Goal: Task Accomplishment & Management: Use online tool/utility

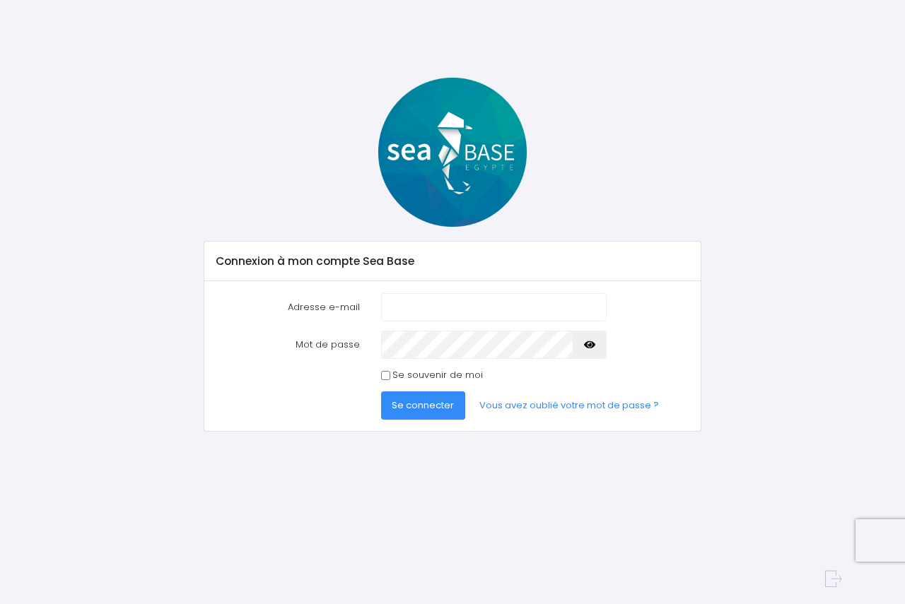
type input "[PERSON_NAME][EMAIL_ADDRESS][DOMAIN_NAME]"
click at [420, 409] on span "Se connecter" at bounding box center [422, 405] width 62 height 13
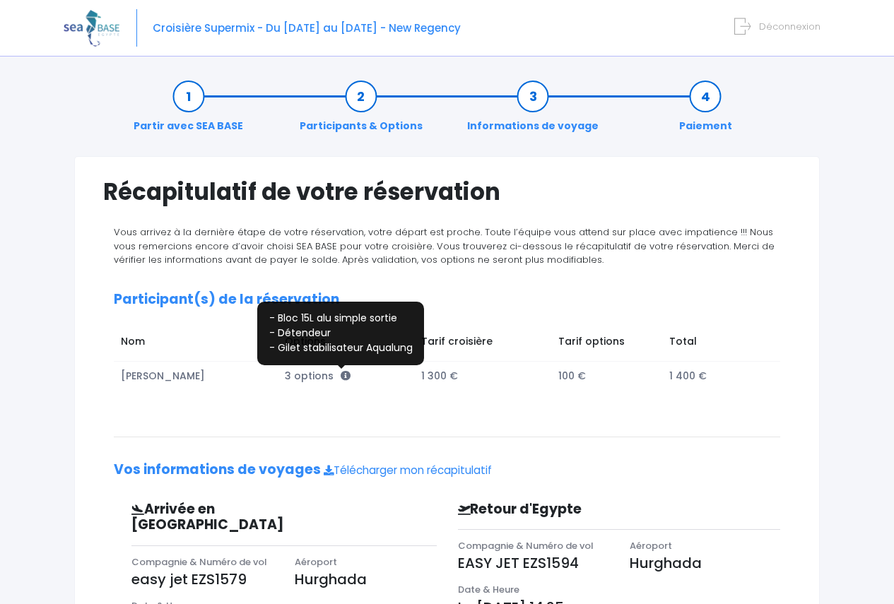
click at [341, 377] on icon at bounding box center [346, 376] width 10 height 10
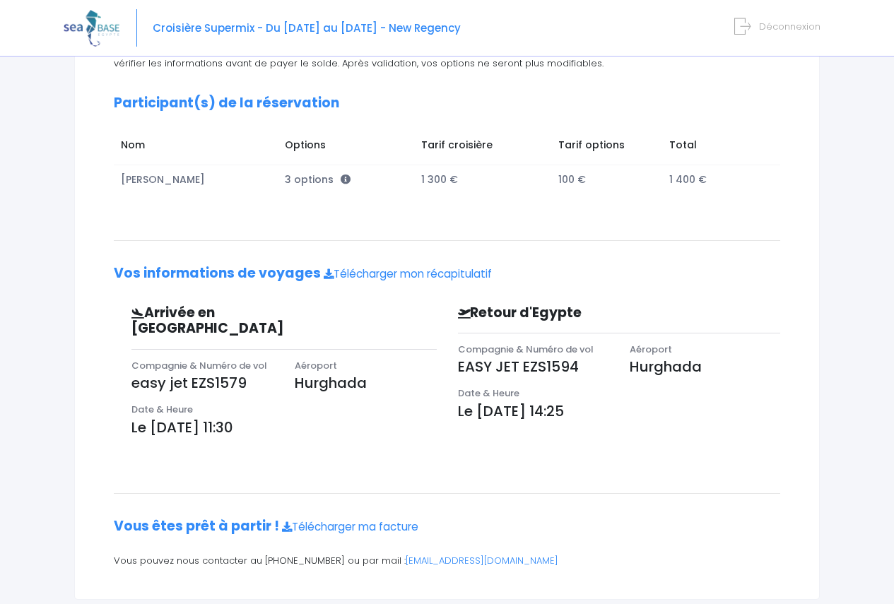
scroll to position [211, 0]
